Goal: Transaction & Acquisition: Purchase product/service

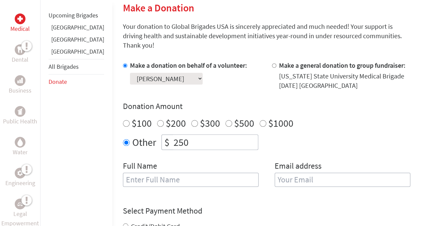
scroll to position [165, 0]
click at [173, 172] on input "text" at bounding box center [191, 179] width 136 height 14
type input "[PERSON_NAME]"
click at [276, 172] on input "email" at bounding box center [343, 179] width 136 height 14
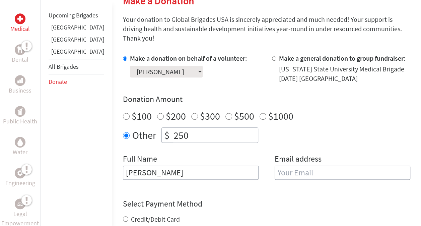
scroll to position [173, 0]
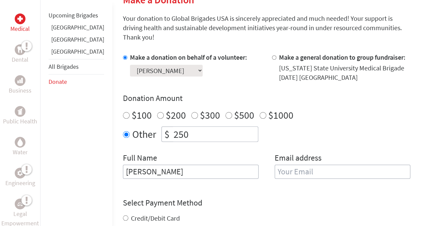
click at [276, 164] on input "email" at bounding box center [343, 171] width 136 height 14
type input "[EMAIL_ADDRESS][DOMAIN_NAME]"
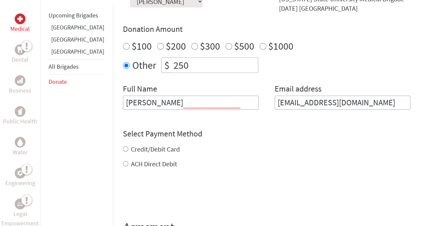
scroll to position [245, 0]
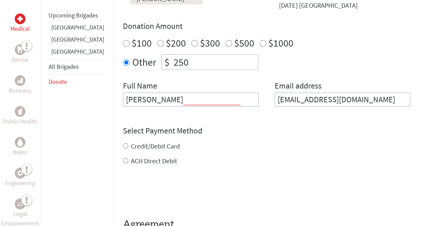
click at [123, 141] on div "Credit/Debit Card ACH Direct Debit" at bounding box center [266, 153] width 287 height 24
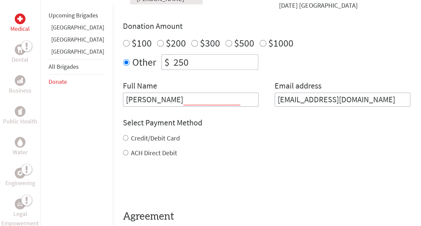
click at [123, 135] on input "Credit/Debit Card" at bounding box center [125, 137] width 5 height 5
radio input "true"
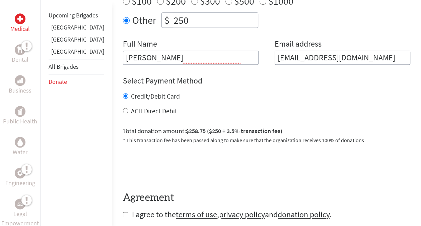
scroll to position [289, 0]
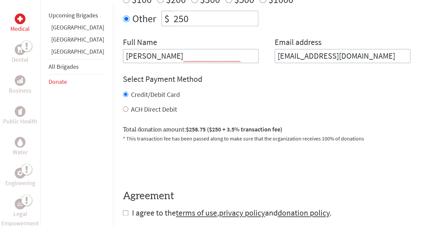
click at [123, 106] on input "ACH Direct Debit" at bounding box center [125, 108] width 5 height 5
radio input "true"
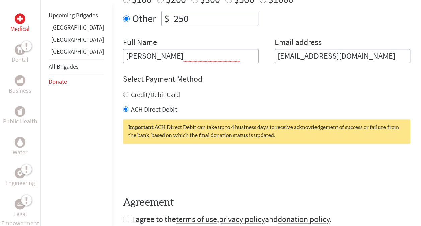
click at [123, 91] on input "Credit/Debit Card" at bounding box center [125, 93] width 5 height 5
radio input "true"
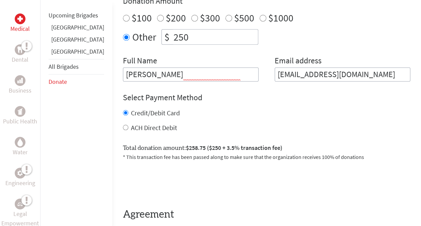
scroll to position [271, 0]
click at [123, 124] on input "ACH Direct Debit" at bounding box center [125, 126] width 5 height 5
radio input "true"
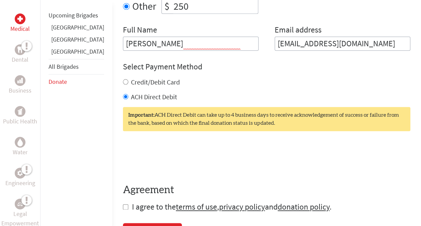
scroll to position [303, 0]
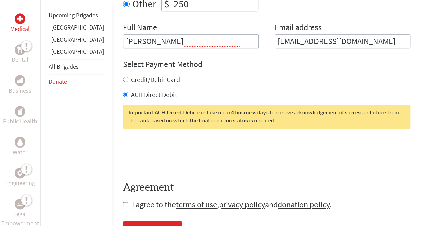
click at [123, 77] on input "Credit/Debit Card" at bounding box center [125, 79] width 5 height 5
radio input "true"
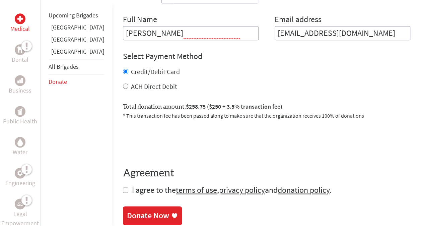
scroll to position [312, 0]
click at [123, 83] on input "ACH Direct Debit" at bounding box center [125, 85] width 5 height 5
radio input "true"
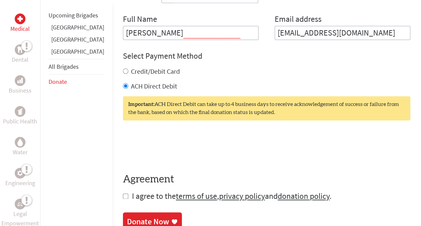
click at [123, 68] on input "Credit/Debit Card" at bounding box center [125, 70] width 5 height 5
radio input "true"
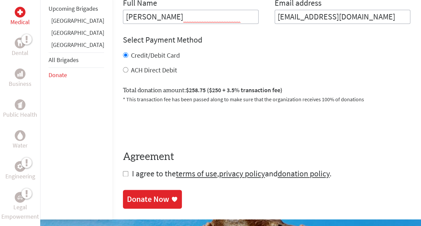
scroll to position [330, 0]
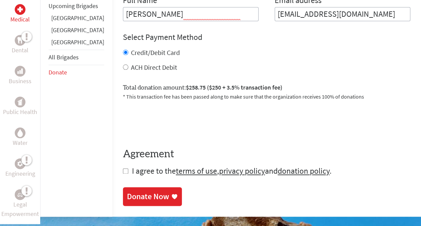
click at [123, 168] on input "checkbox" at bounding box center [125, 170] width 5 height 5
checkbox input "true"
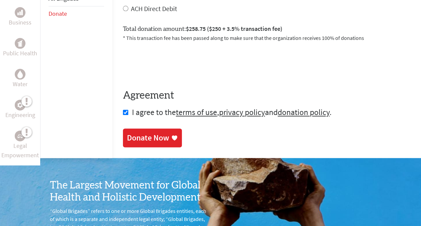
scroll to position [389, 0]
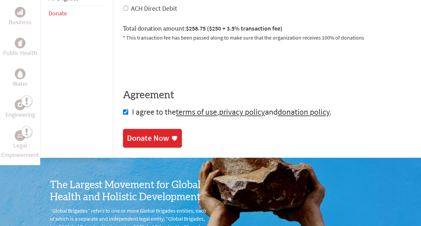
click at [134, 133] on div "Donate Now" at bounding box center [148, 138] width 42 height 11
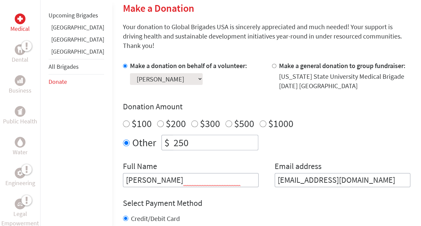
scroll to position [168, 0]
